Goal: Book appointment/travel/reservation

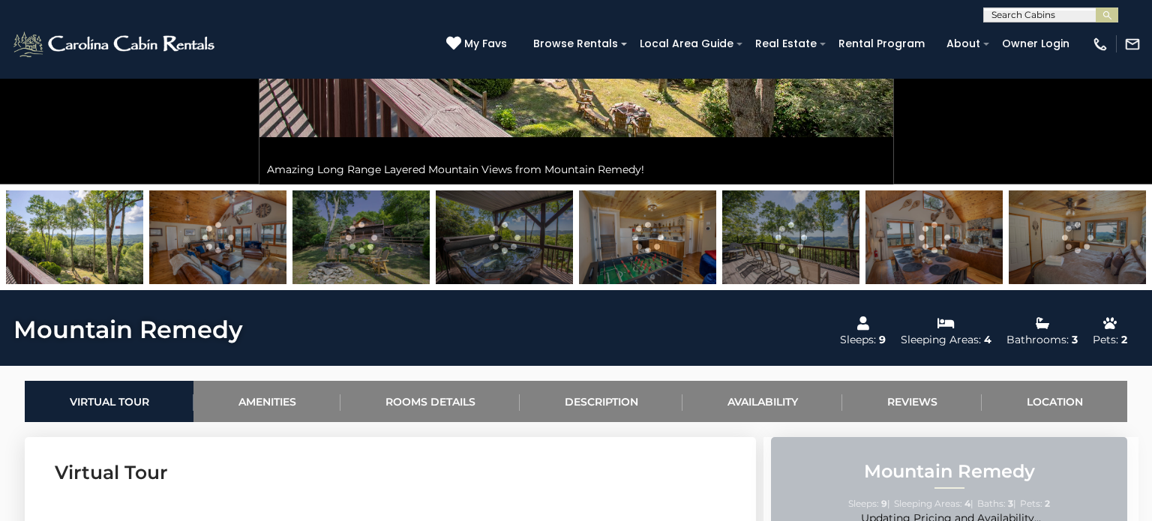
scroll to position [413, 0]
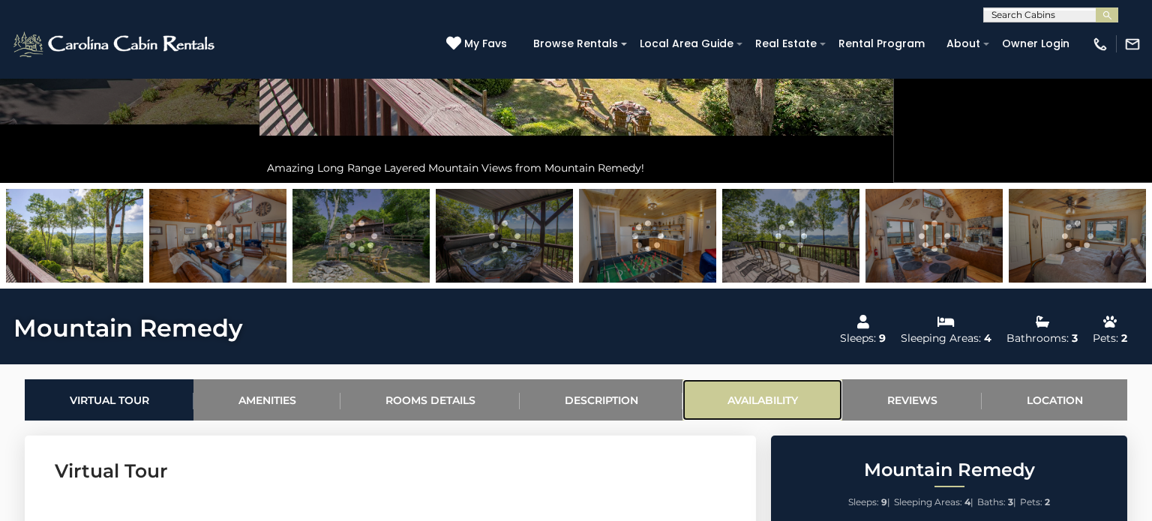
click at [773, 399] on link "Availability" at bounding box center [763, 400] width 160 height 41
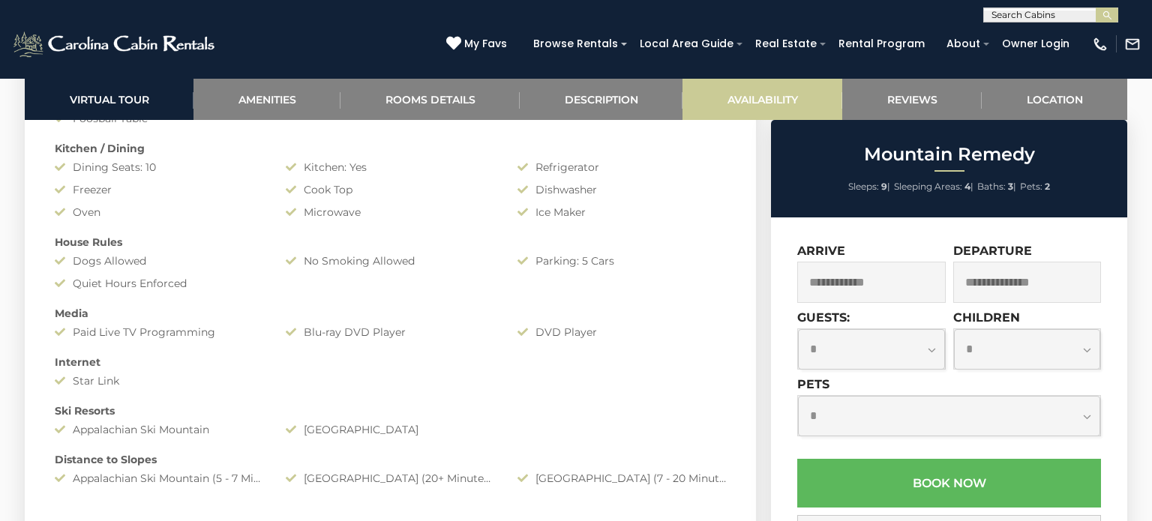
click at [773, 399] on div "**********" at bounding box center [949, 454] width 356 height 473
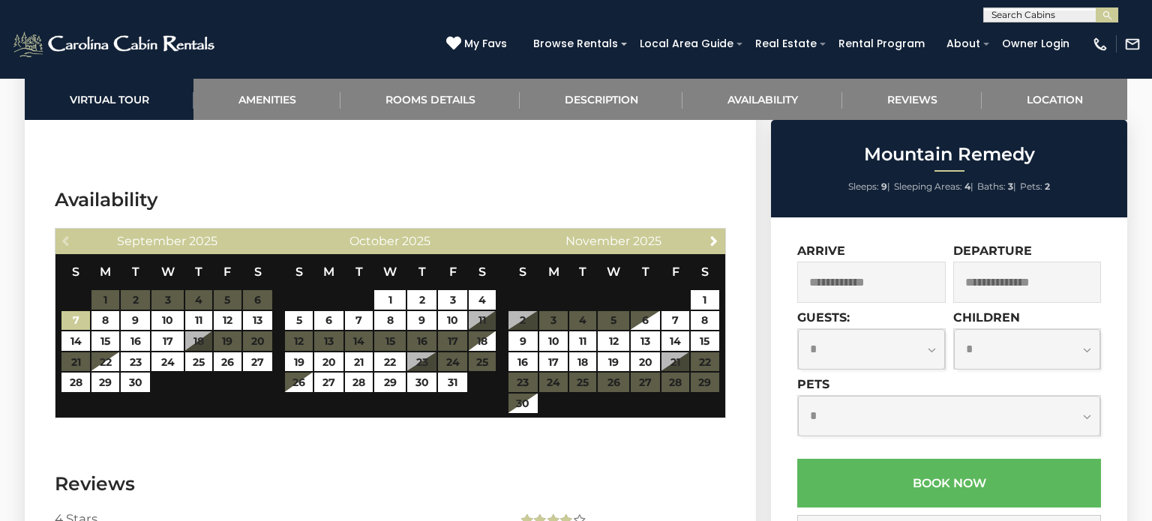
scroll to position [3517, 0]
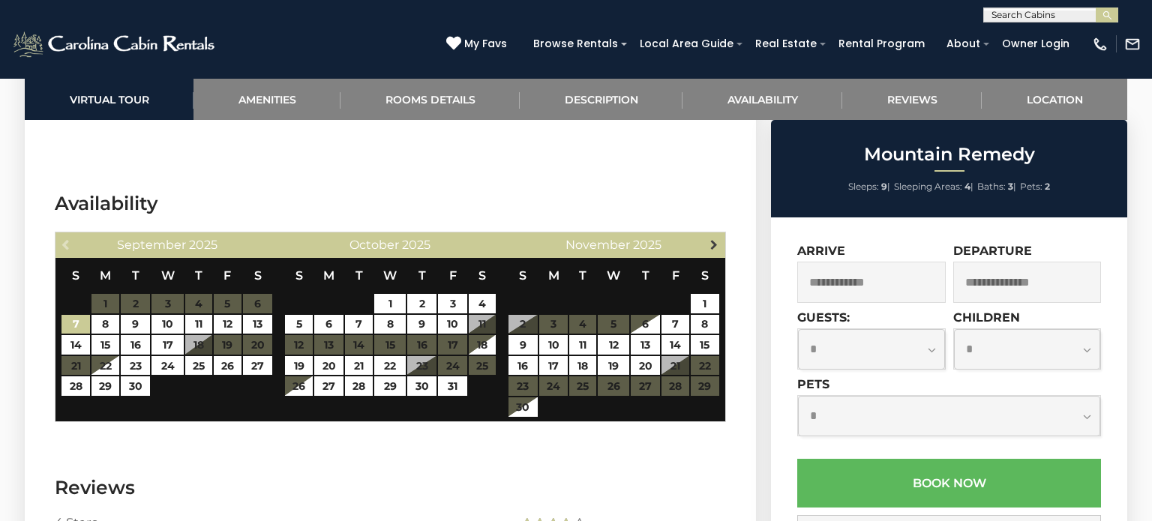
click at [716, 239] on span "Next" at bounding box center [714, 245] width 12 height 12
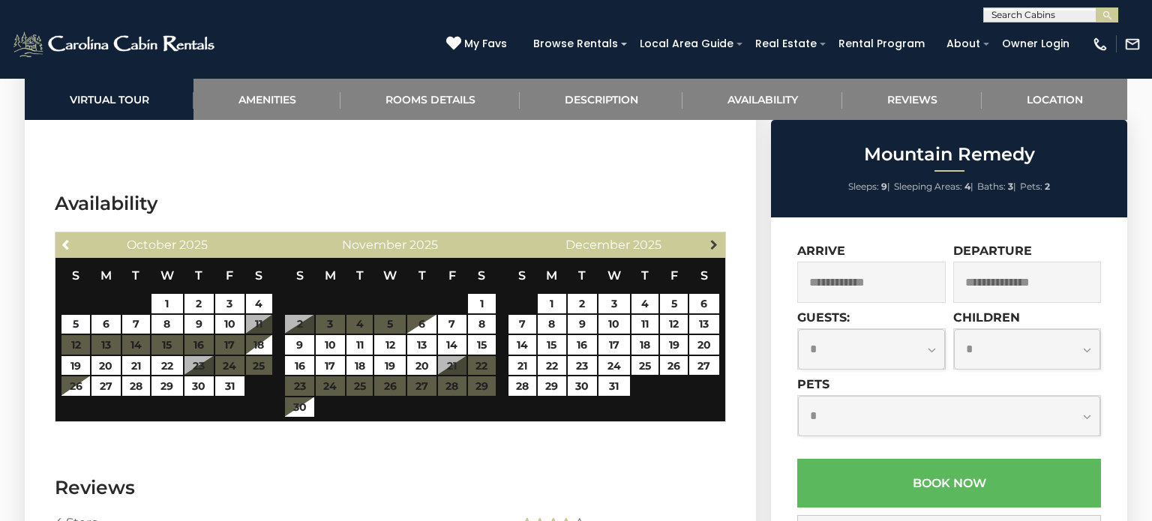
click at [716, 239] on span "Next" at bounding box center [714, 245] width 12 height 12
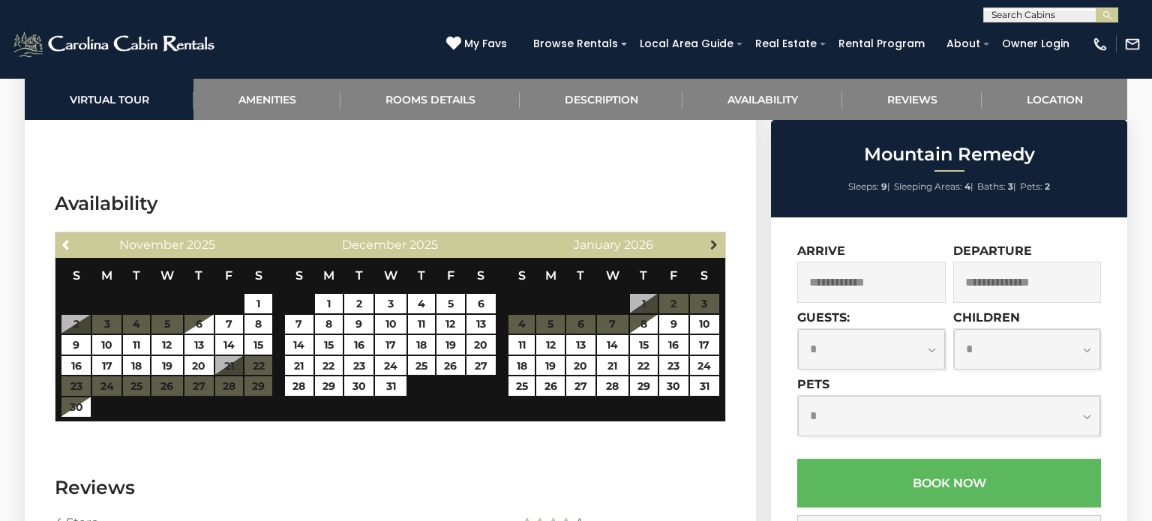
click at [716, 239] on span "Next" at bounding box center [714, 245] width 12 height 12
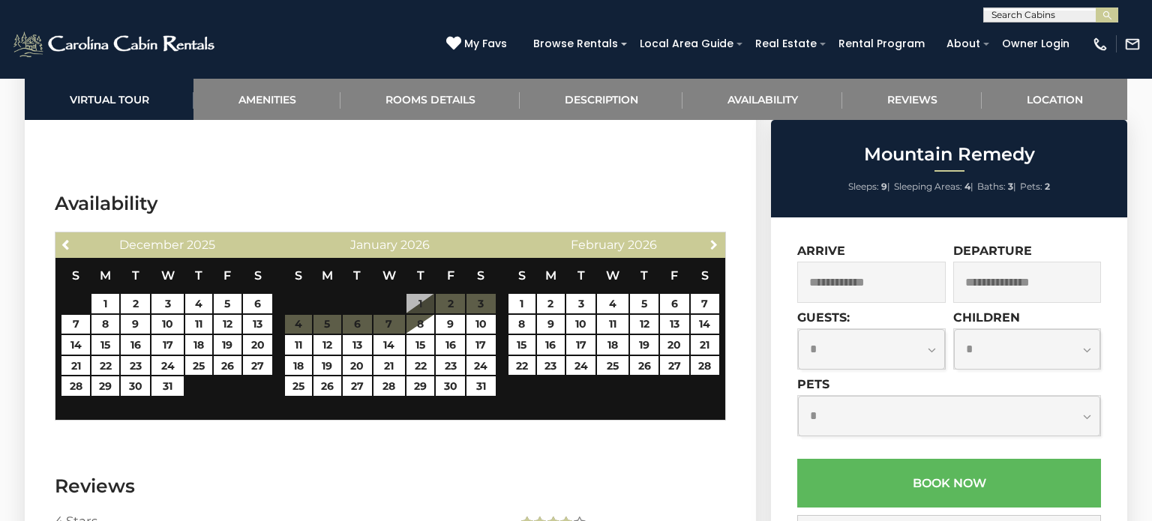
click at [716, 239] on span "Next" at bounding box center [714, 245] width 12 height 12
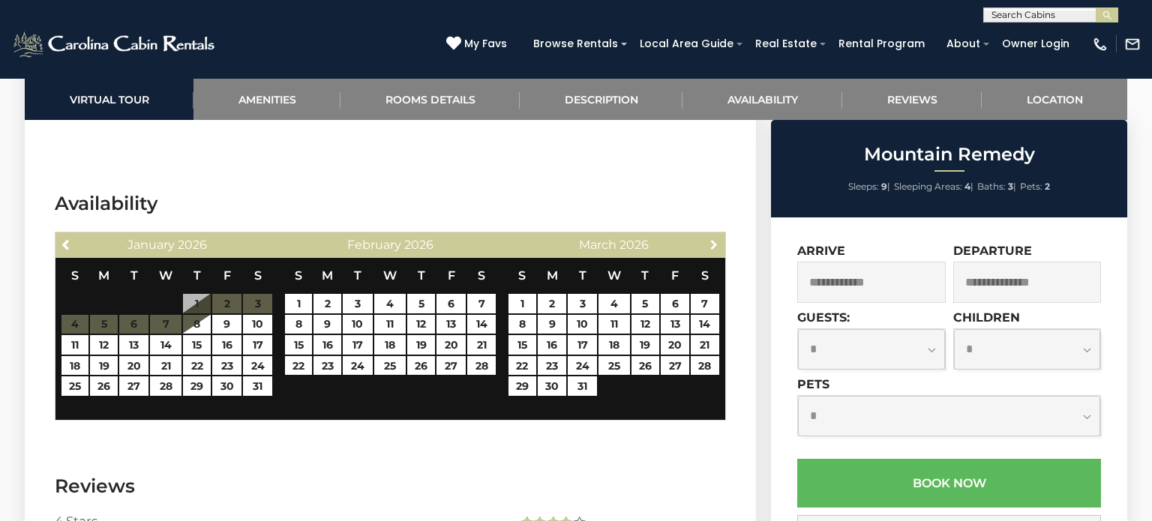
click at [716, 239] on span "Next" at bounding box center [714, 245] width 12 height 12
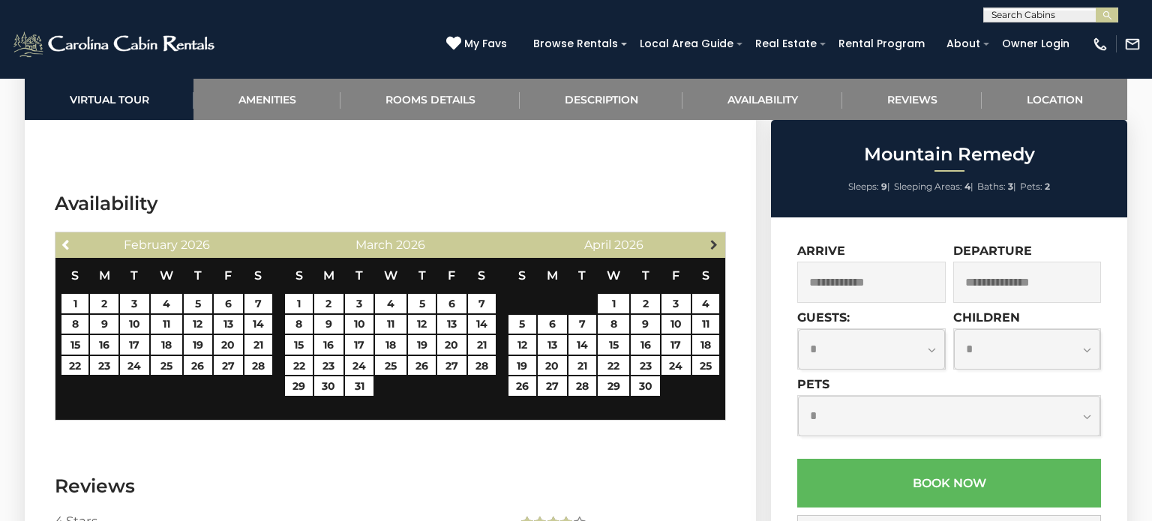
click at [715, 239] on span "Next" at bounding box center [714, 245] width 12 height 12
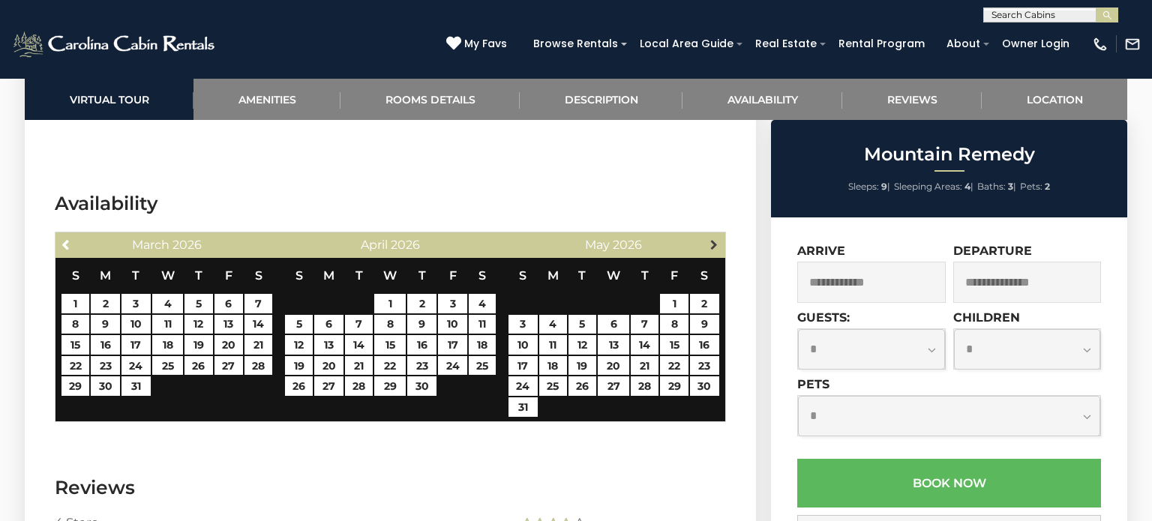
click at [717, 239] on span "Next" at bounding box center [714, 245] width 12 height 12
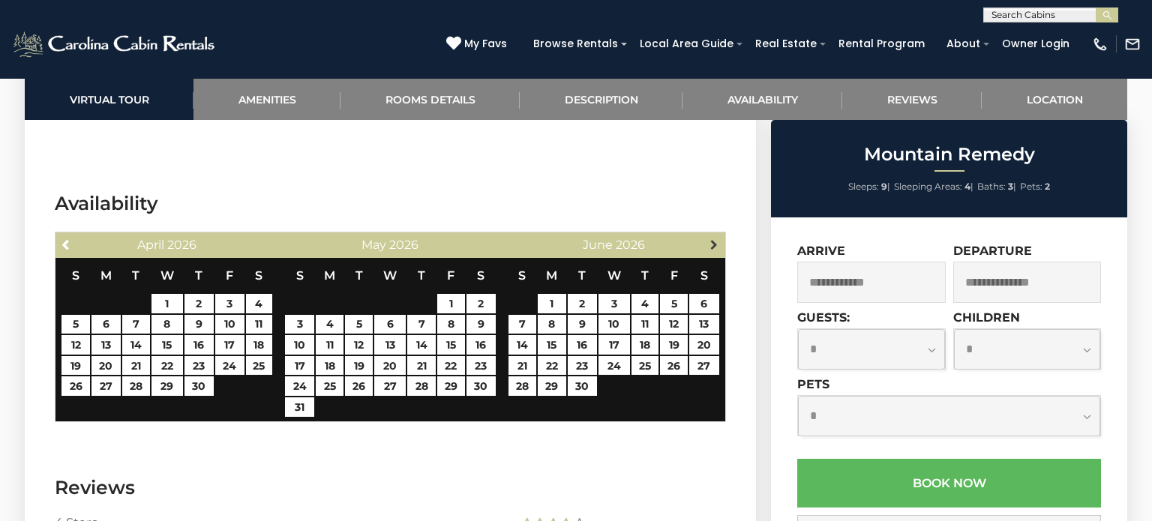
click at [716, 239] on span "Next" at bounding box center [714, 245] width 12 height 12
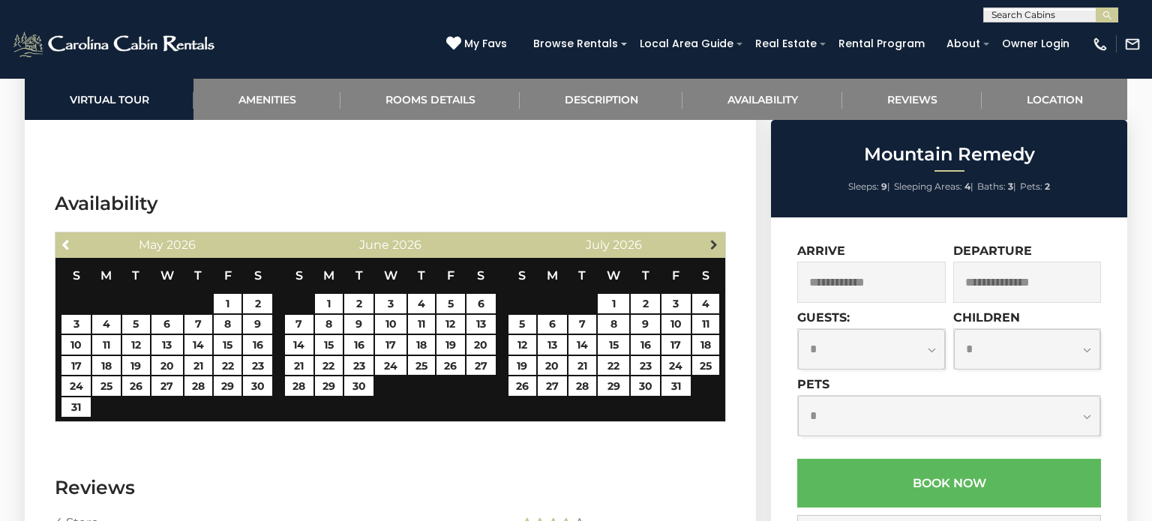
click at [717, 239] on span "Next" at bounding box center [714, 245] width 12 height 12
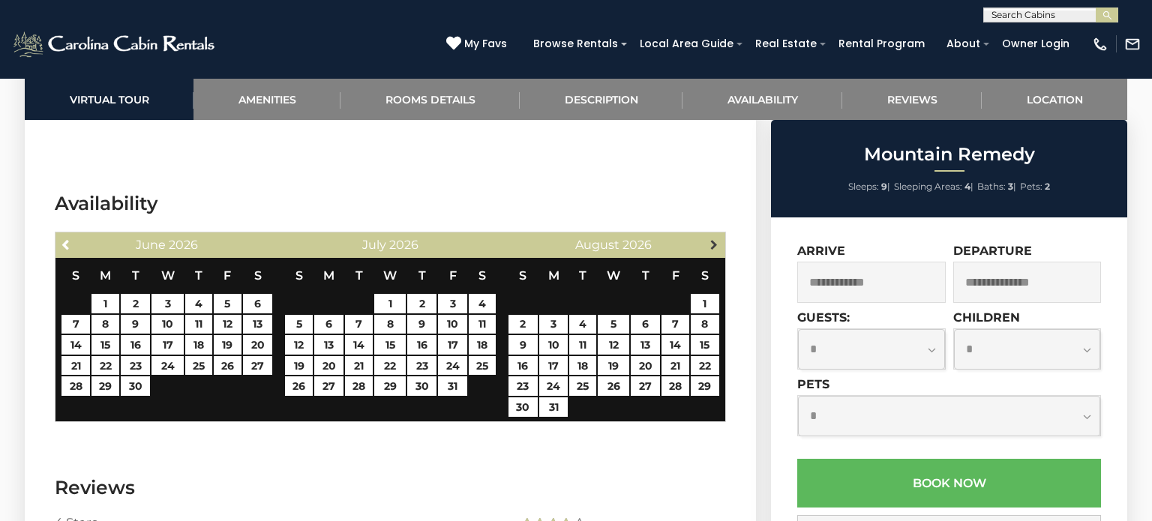
click at [713, 235] on link "Next" at bounding box center [714, 244] width 19 height 19
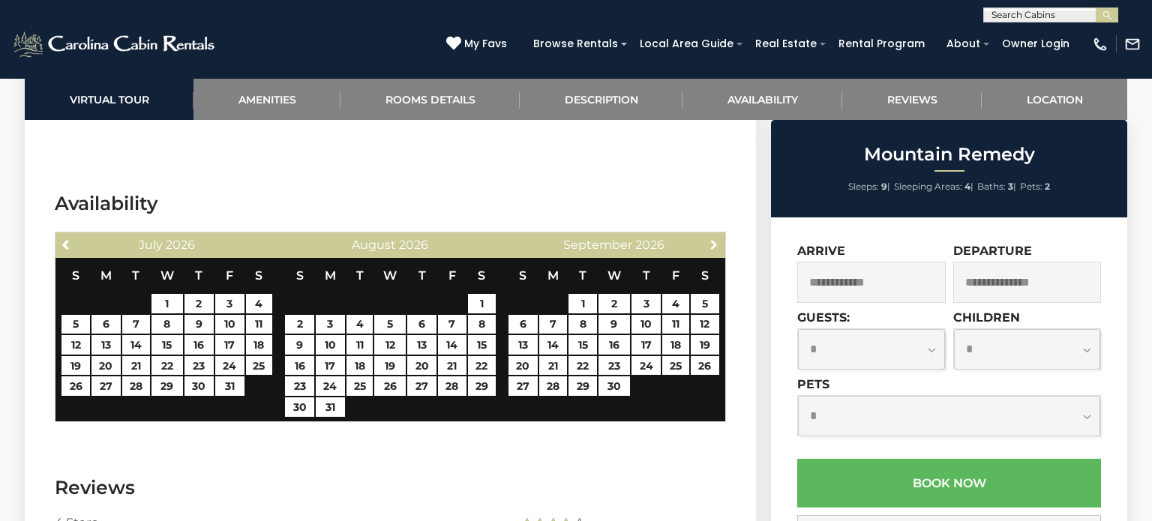
click at [713, 235] on link "Next" at bounding box center [714, 244] width 19 height 19
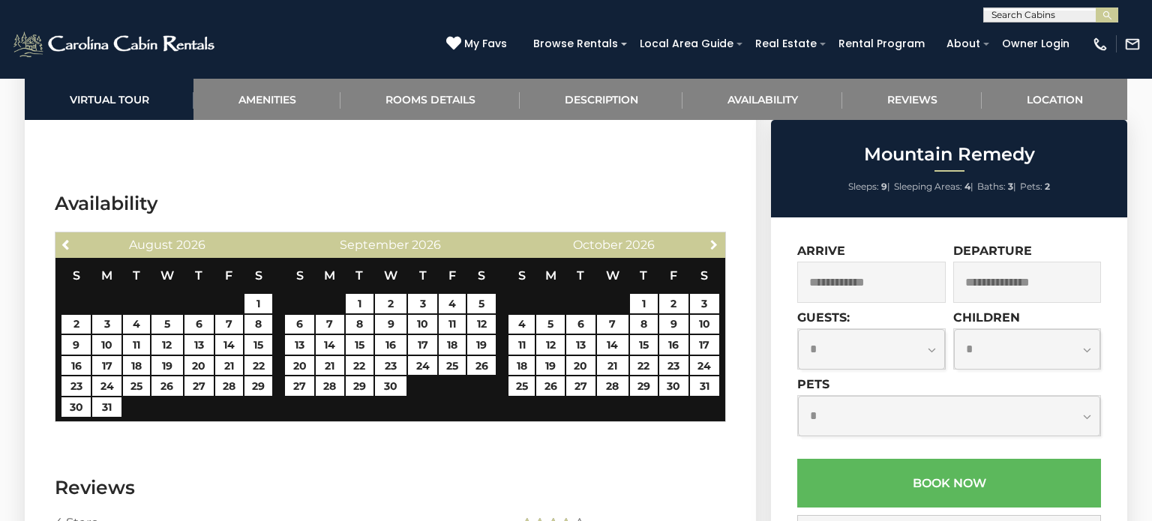
click at [713, 235] on link "Next" at bounding box center [714, 244] width 19 height 19
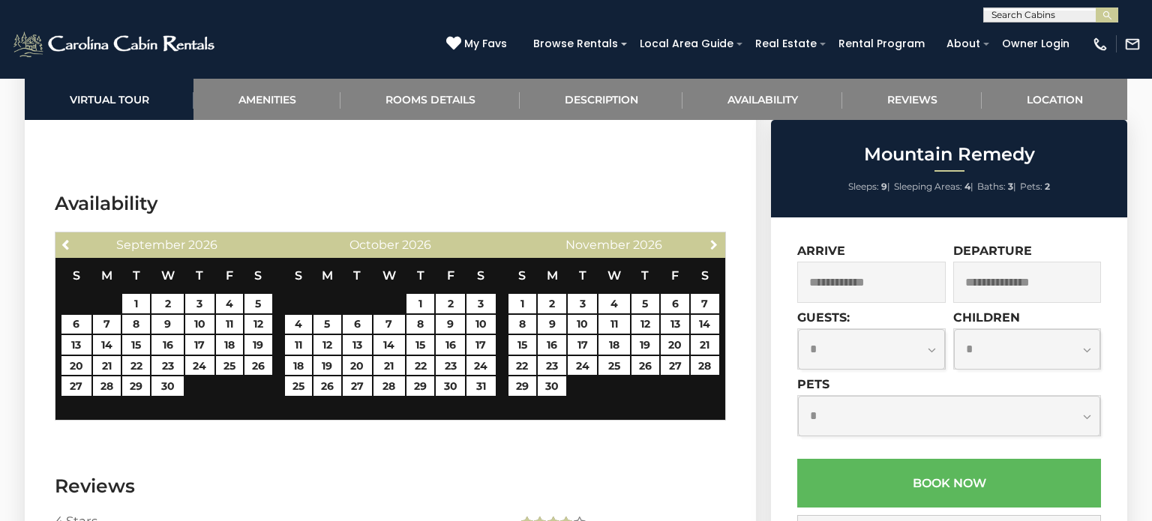
click at [713, 235] on link "Next" at bounding box center [714, 244] width 19 height 19
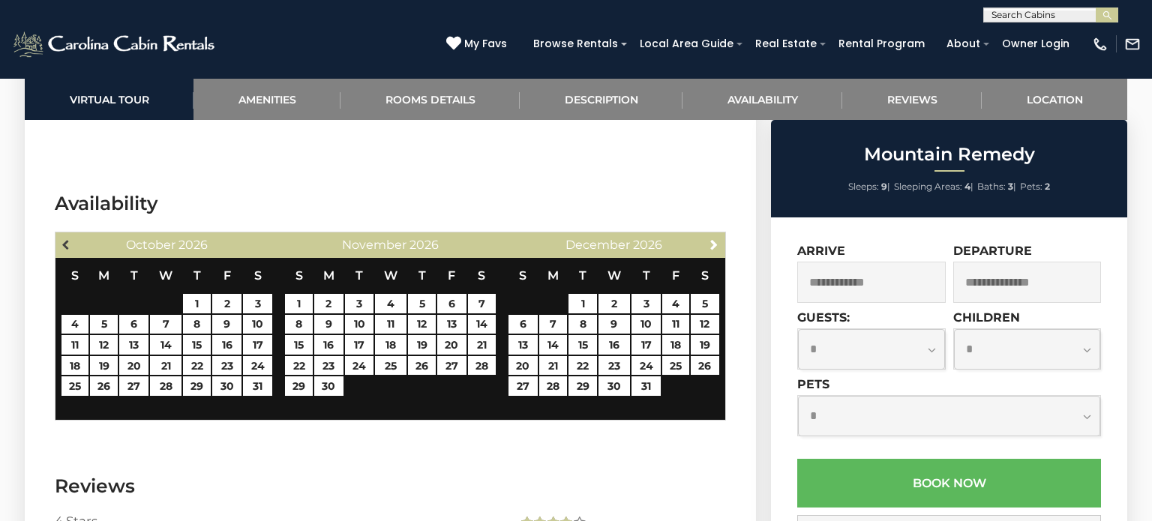
click at [63, 239] on span "Previous" at bounding box center [67, 245] width 12 height 12
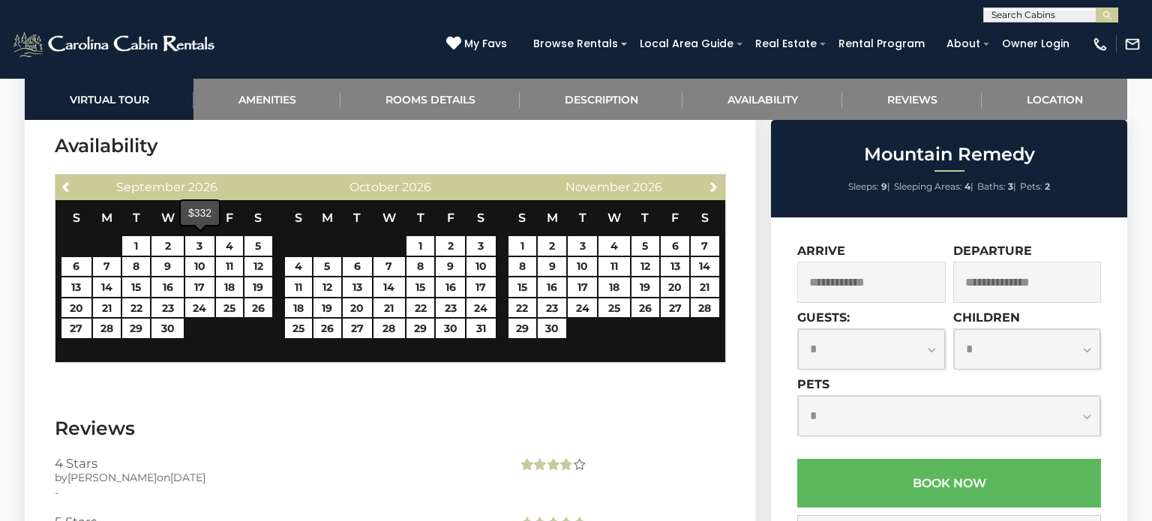
scroll to position [3578, 0]
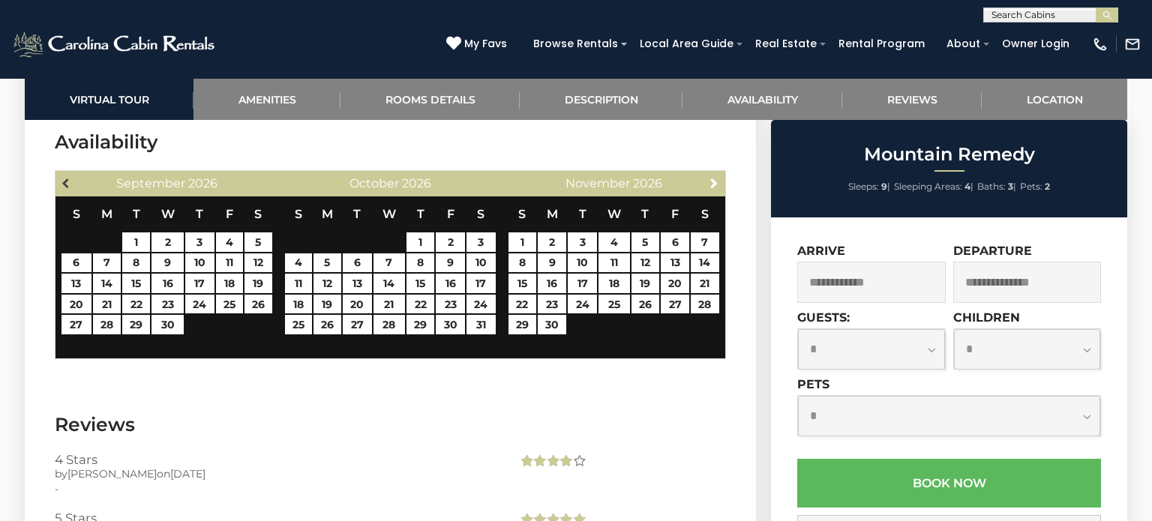
click at [66, 177] on span "Previous" at bounding box center [67, 183] width 12 height 12
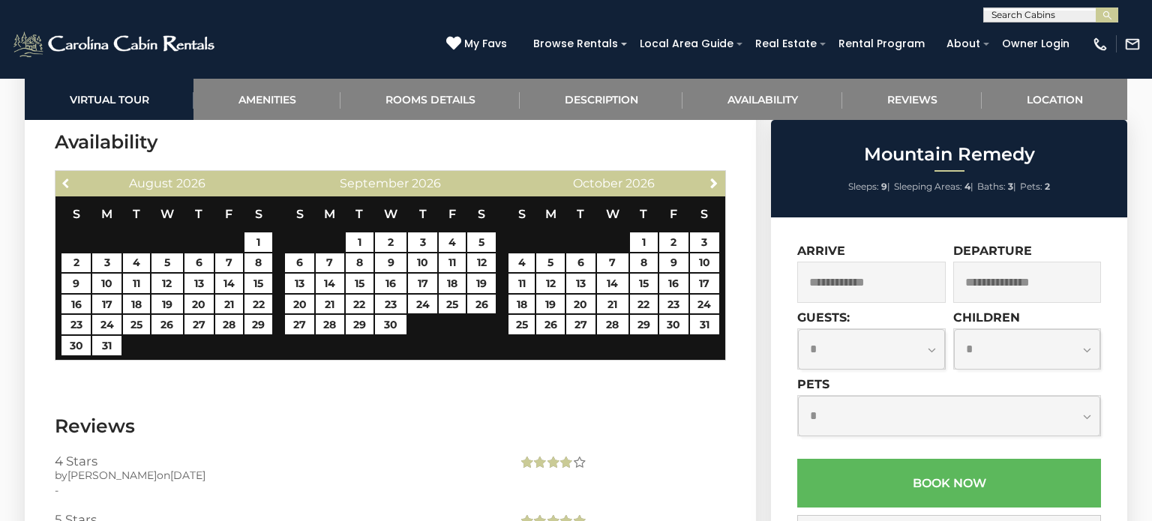
click at [66, 177] on span "Previous" at bounding box center [67, 183] width 12 height 12
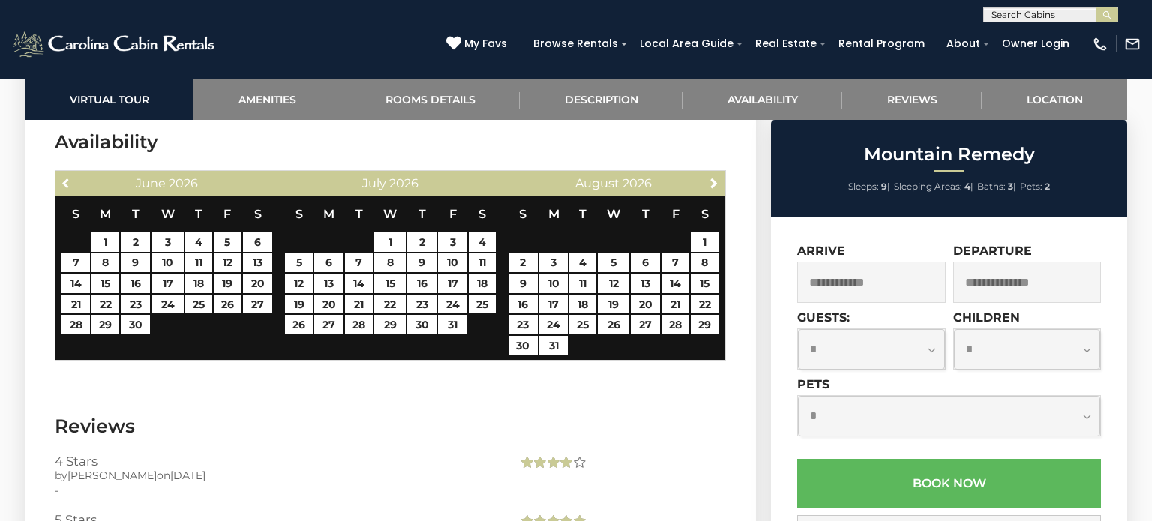
click at [66, 177] on span "Previous" at bounding box center [67, 183] width 12 height 12
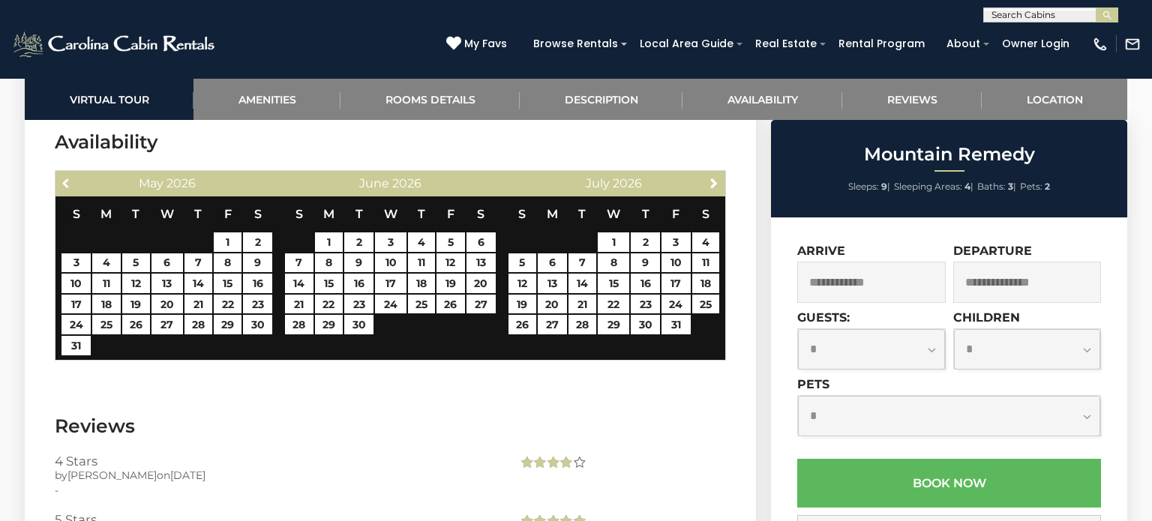
click at [66, 177] on span "Previous" at bounding box center [67, 183] width 12 height 12
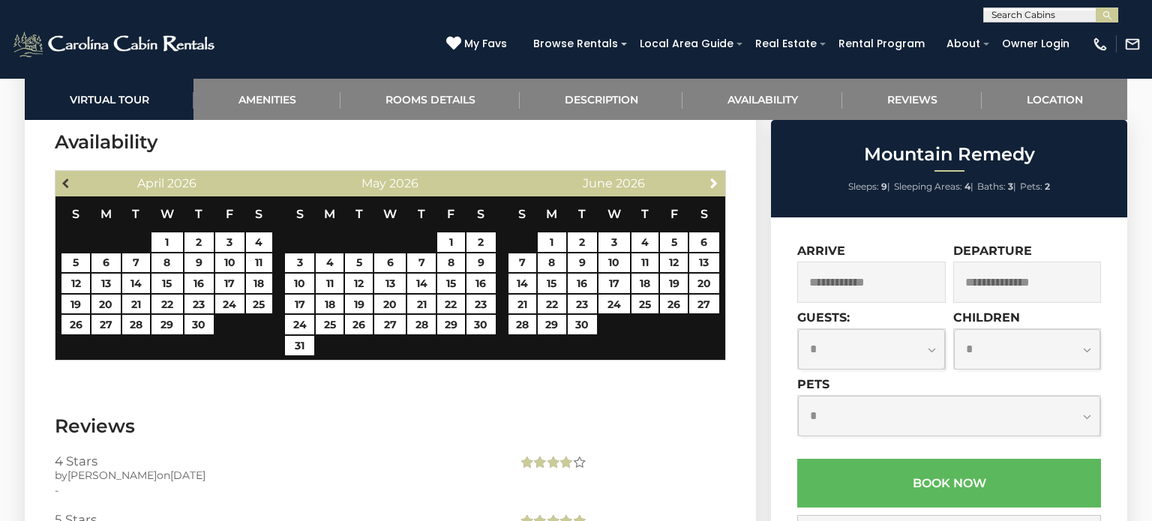
click at [59, 173] on link "Previous" at bounding box center [66, 182] width 19 height 19
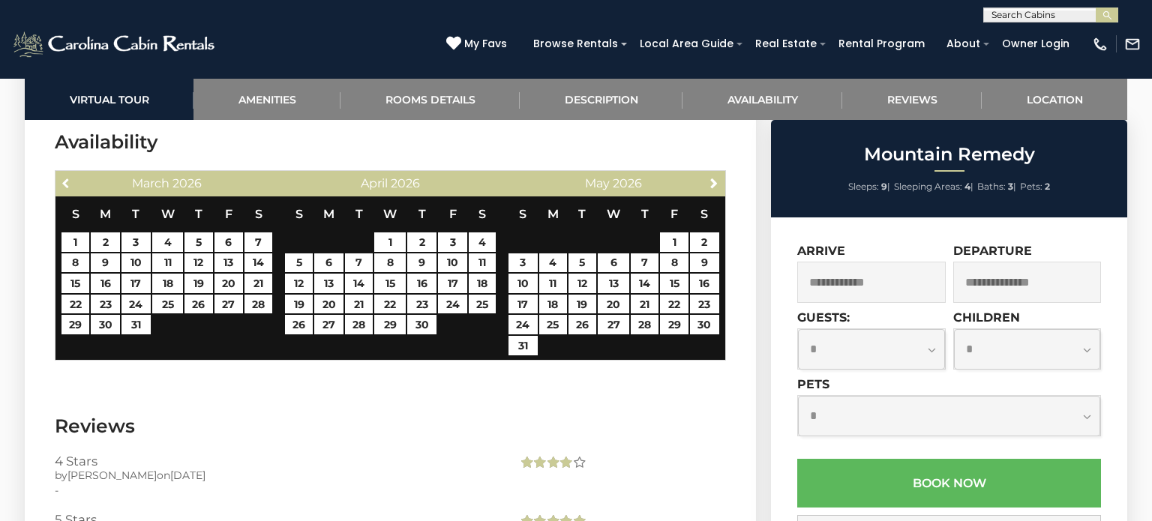
click at [59, 173] on link "Previous" at bounding box center [66, 182] width 19 height 19
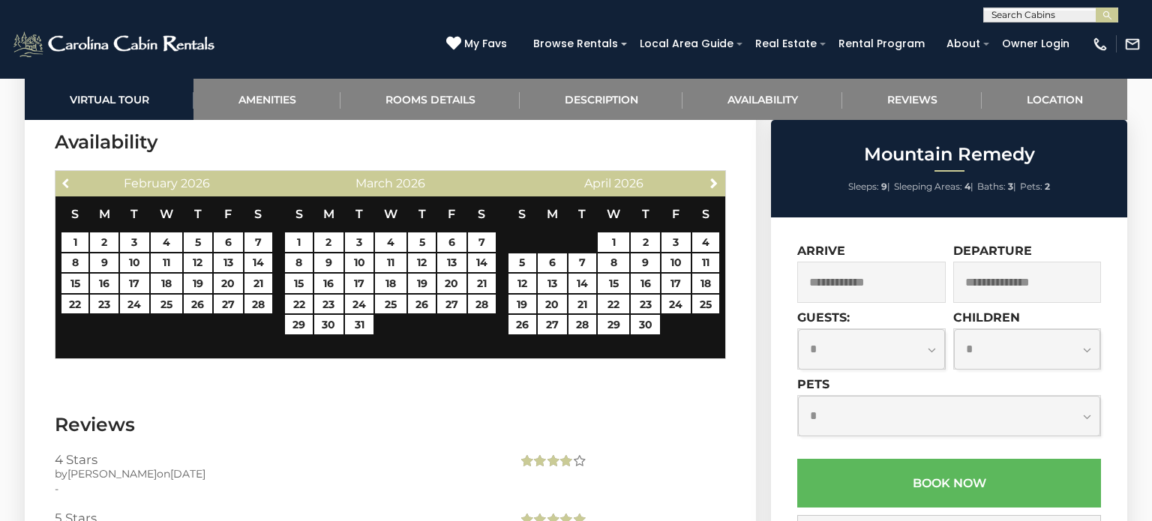
click at [59, 173] on link "Previous" at bounding box center [66, 182] width 19 height 19
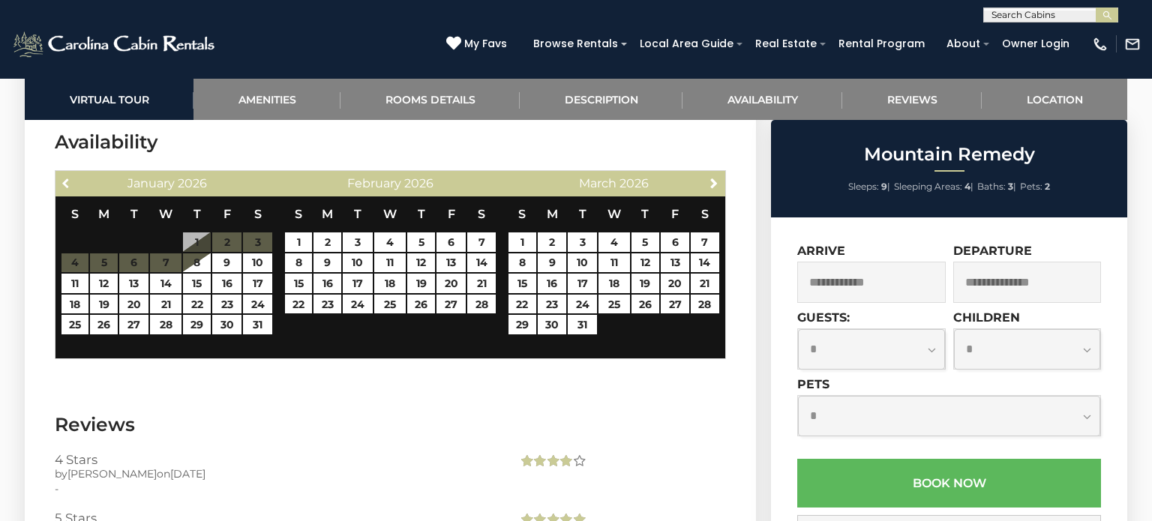
click at [59, 173] on link "Previous" at bounding box center [66, 182] width 19 height 19
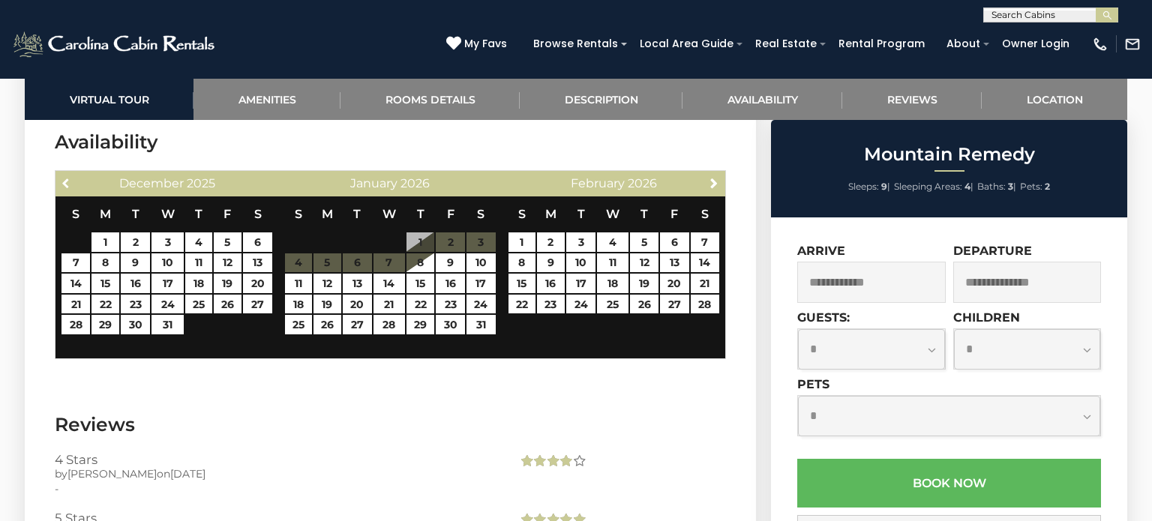
click at [59, 173] on link "Previous" at bounding box center [66, 182] width 19 height 19
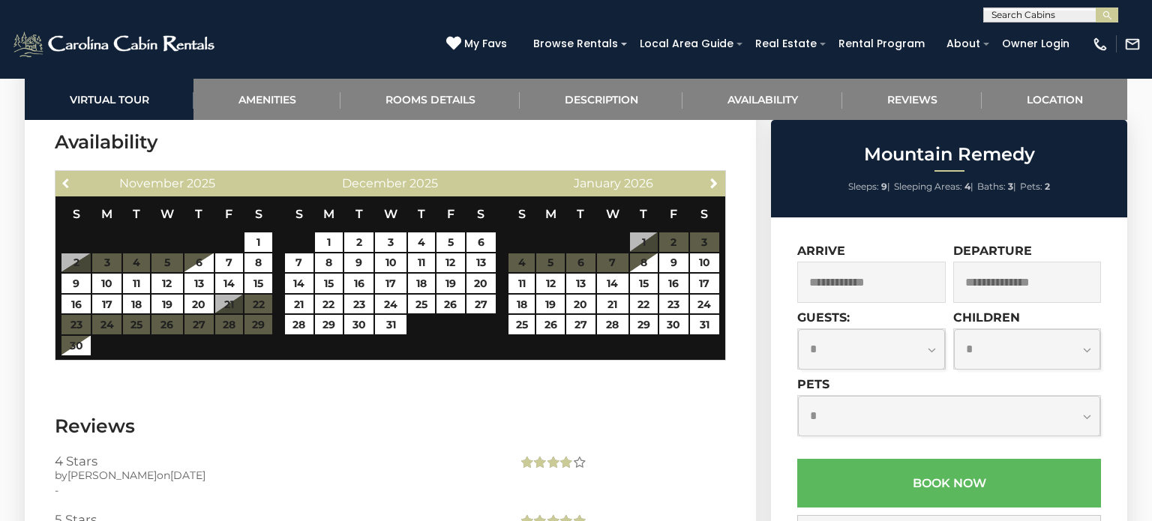
click at [59, 173] on link "Previous" at bounding box center [66, 182] width 19 height 19
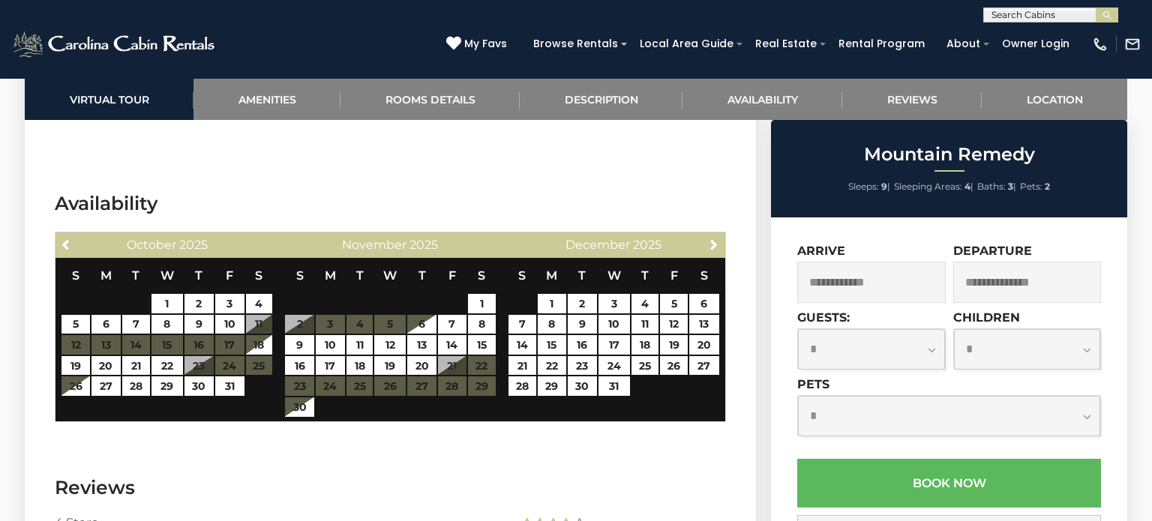
scroll to position [3522, 0]
